Goal: Information Seeking & Learning: Learn about a topic

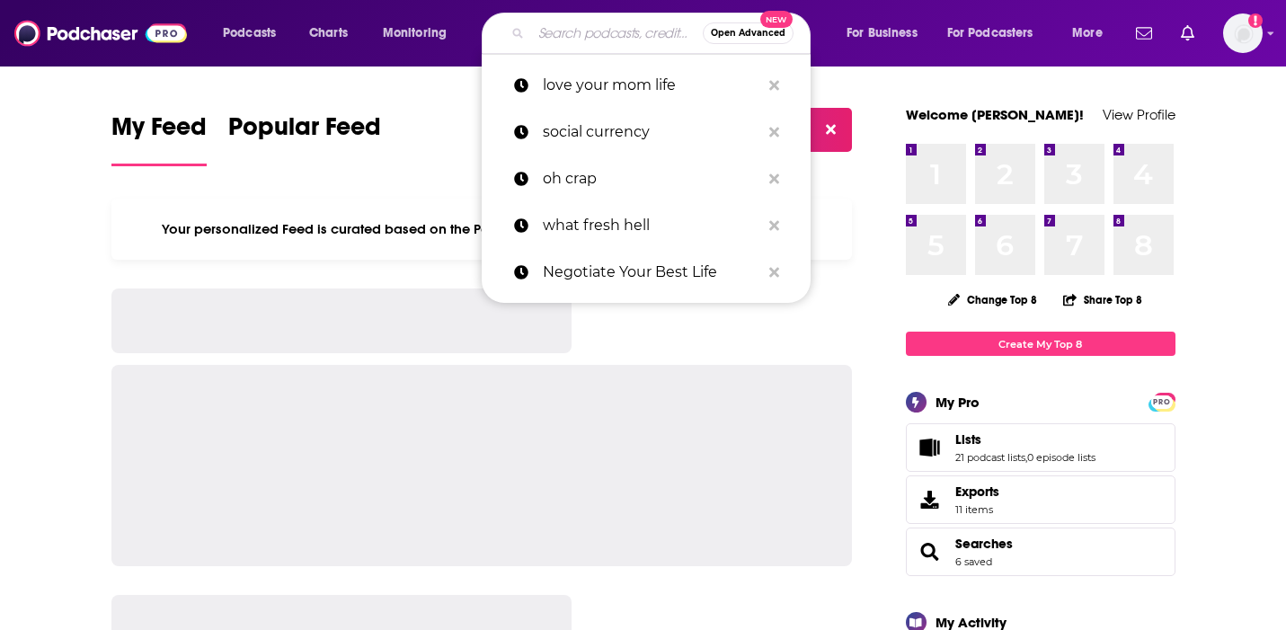
click at [579, 24] on input "Search podcasts, credits, & more..." at bounding box center [617, 33] width 172 height 29
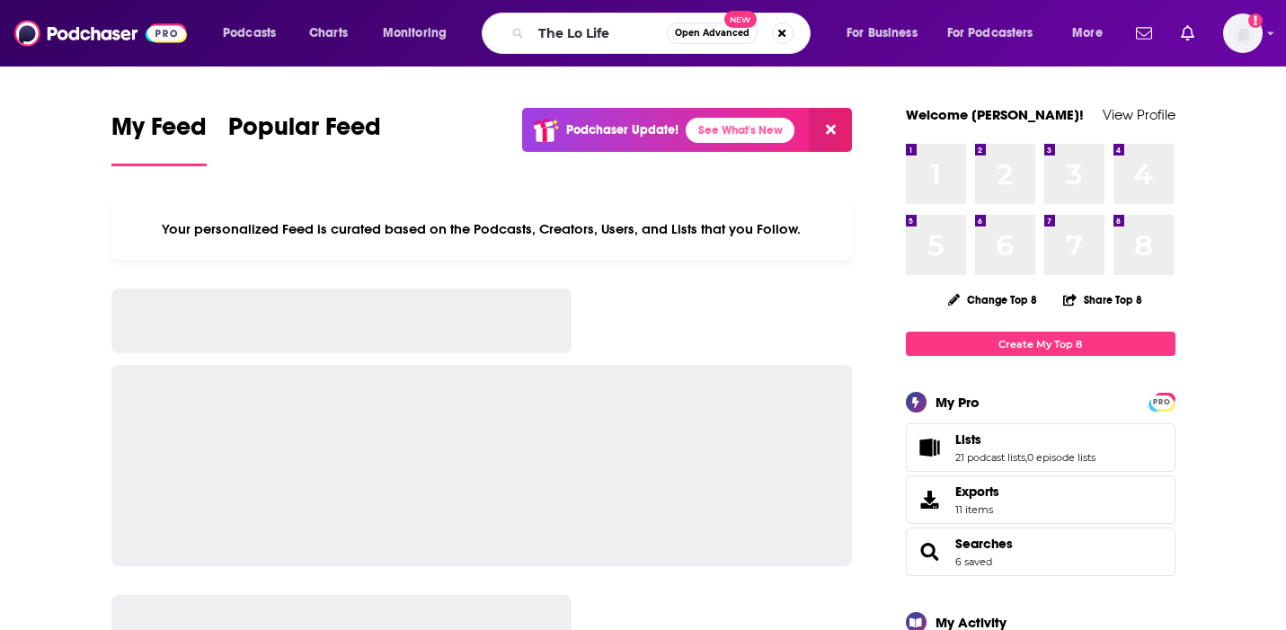
type input "The Lo Life"
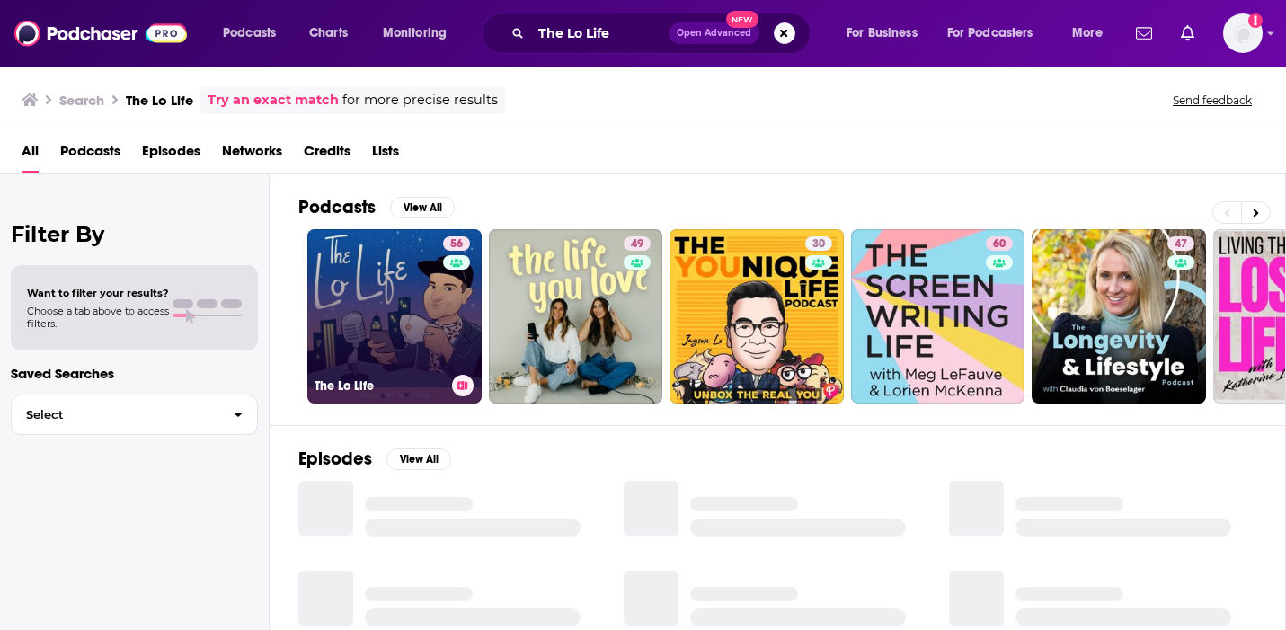
click at [383, 317] on link "56 The Lo Life" at bounding box center [394, 316] width 174 height 174
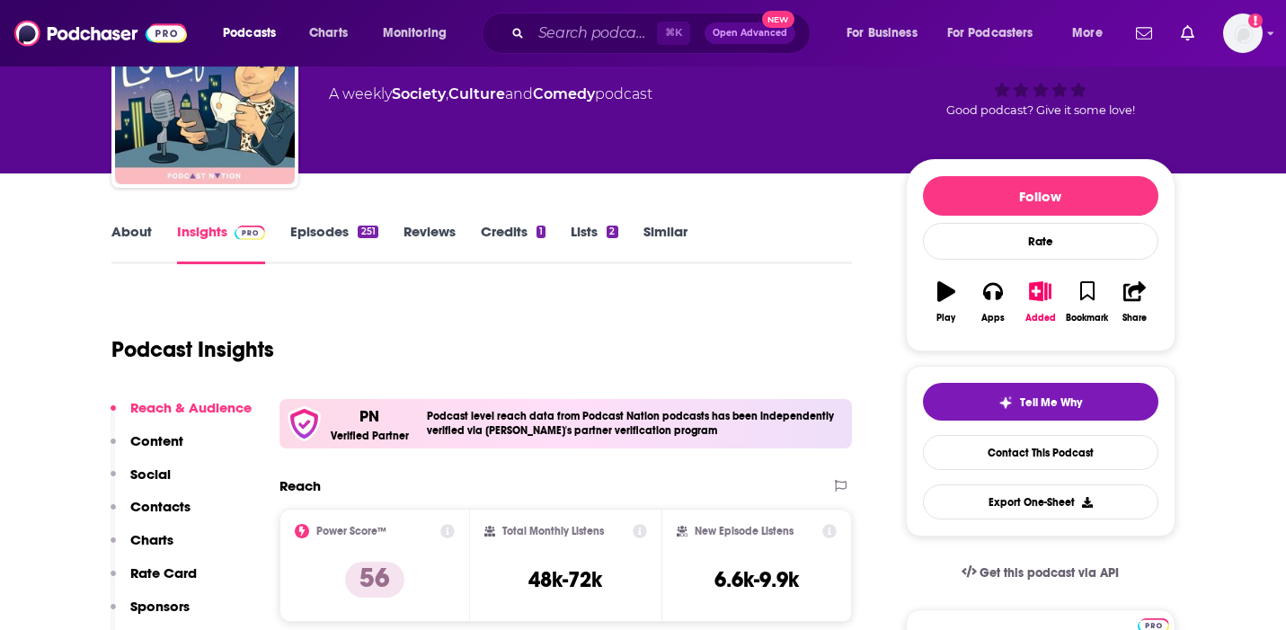
scroll to position [49, 0]
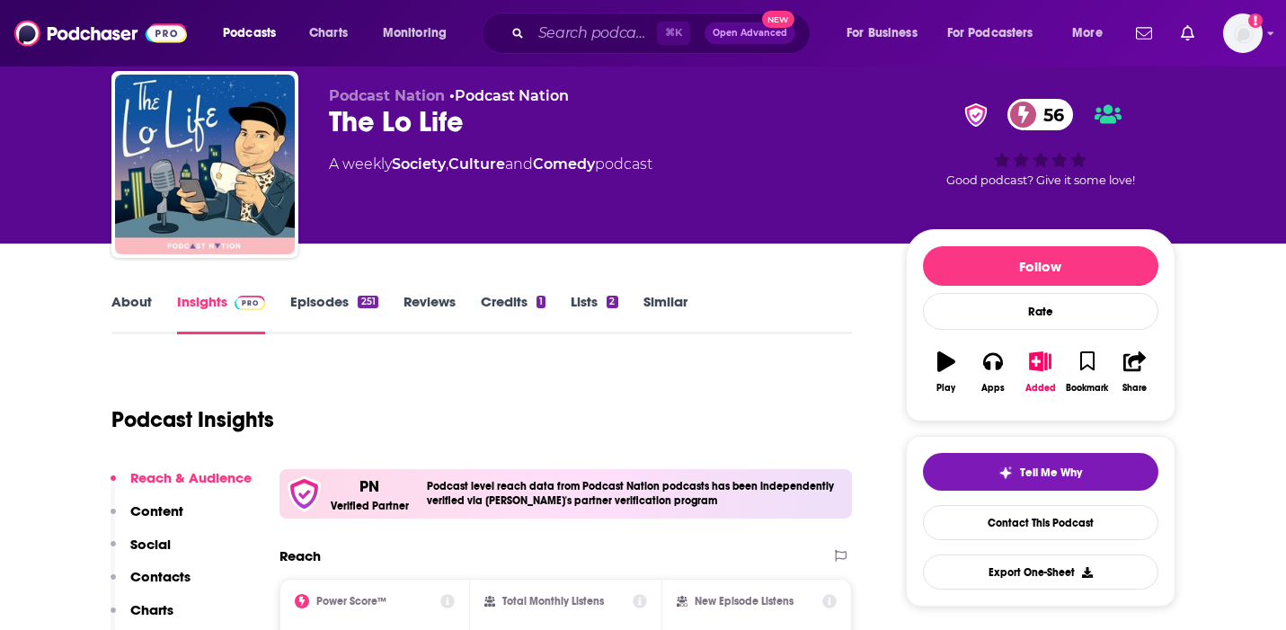
click at [129, 304] on link "About" at bounding box center [131, 313] width 40 height 41
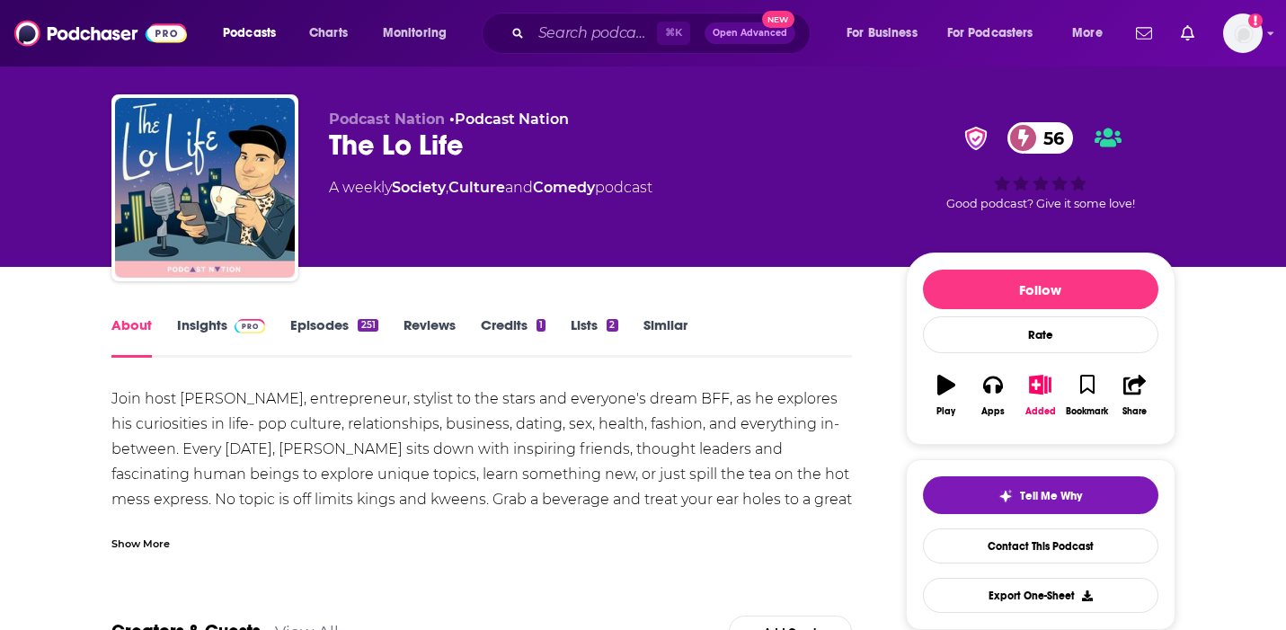
scroll to position [33, 0]
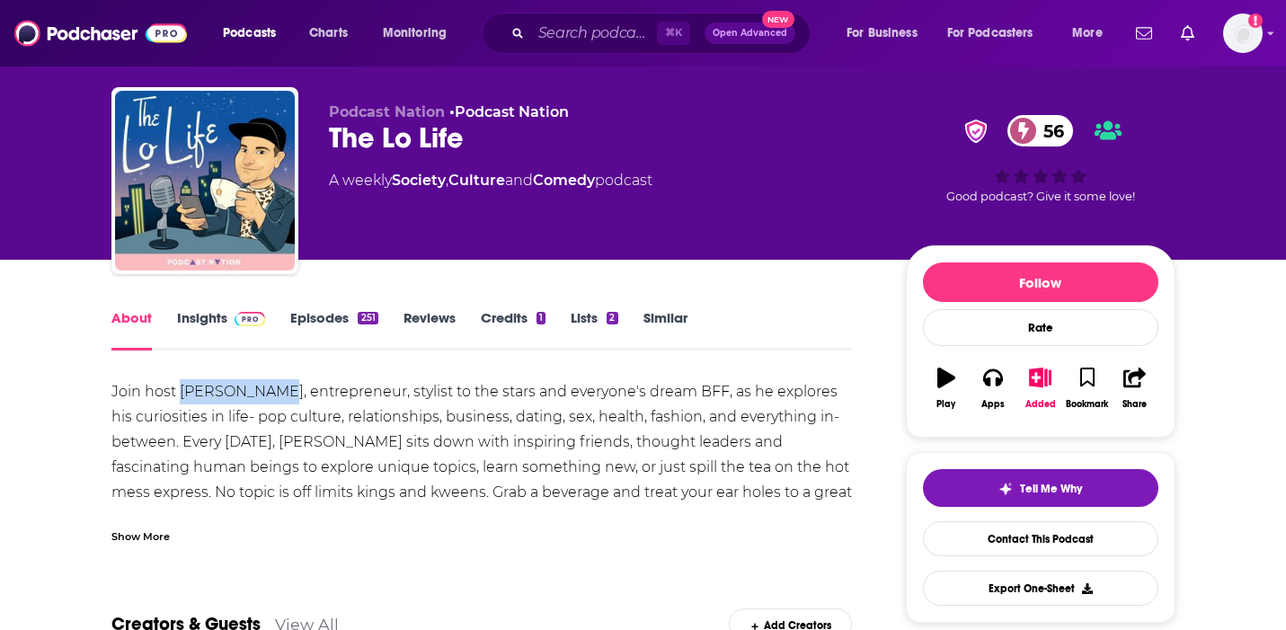
drag, startPoint x: 281, startPoint y: 386, endPoint x: 181, endPoint y: 392, distance: 99.9
click at [181, 392] on div "Join host Lo VonRumpf, entrepreneur, stylist to the stars and everyone's dream …" at bounding box center [481, 454] width 741 height 151
copy div "Lo VonRumpf,"
